Goal: Transaction & Acquisition: Purchase product/service

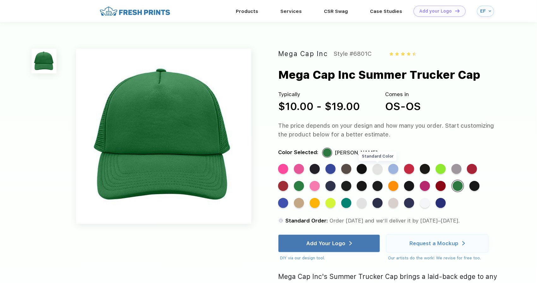
drag, startPoint x: 381, startPoint y: 168, endPoint x: 377, endPoint y: 170, distance: 3.7
click at [377, 170] on div "Standard Color" at bounding box center [377, 169] width 10 height 10
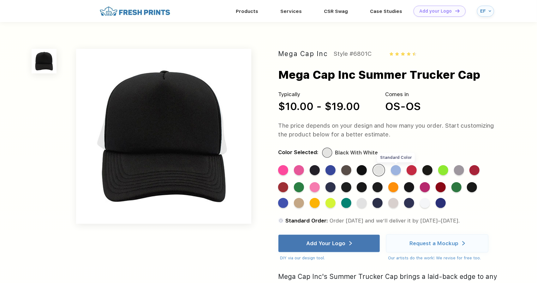
click at [395, 171] on div "Standard Color" at bounding box center [396, 170] width 10 height 10
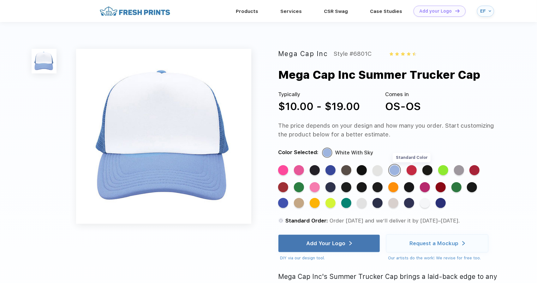
click at [410, 170] on div "Standard Color" at bounding box center [411, 170] width 10 height 10
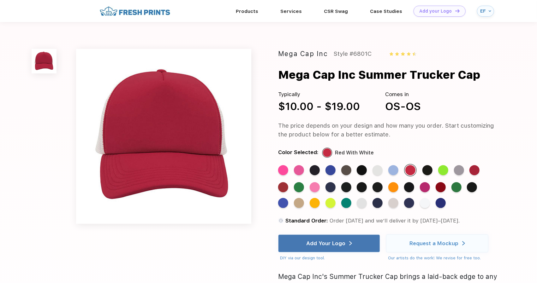
click at [422, 172] on div "Standard Color Standard Color Standard Color Standard Color Standard Color Stan…" at bounding box center [382, 189] width 208 height 50
click at [332, 171] on div "Standard Color" at bounding box center [330, 170] width 10 height 10
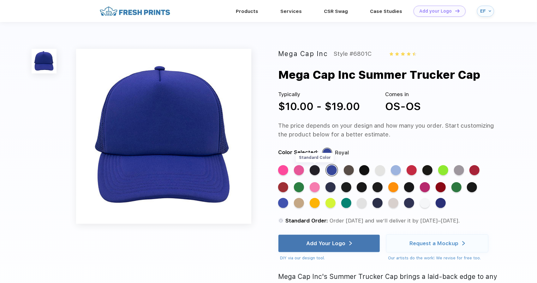
click at [317, 171] on div "Standard Color" at bounding box center [315, 170] width 10 height 10
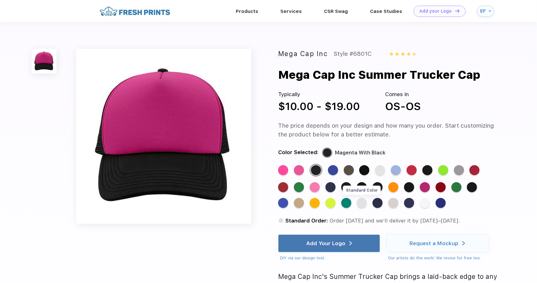
click at [362, 201] on div "Standard Color" at bounding box center [362, 203] width 10 height 10
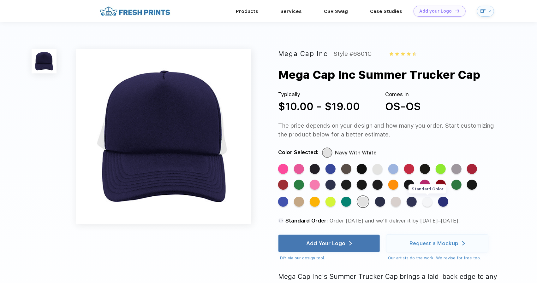
click at [427, 203] on div "Standard Color" at bounding box center [427, 202] width 10 height 10
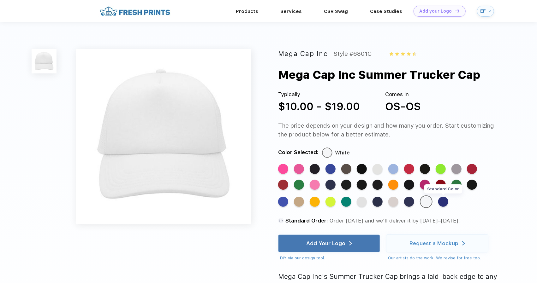
click at [441, 202] on div "Standard Color" at bounding box center [443, 202] width 10 height 10
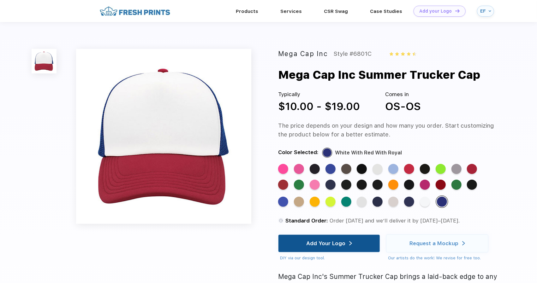
click at [318, 242] on div "Add Your Logo" at bounding box center [325, 243] width 39 height 6
